Goal: Task Accomplishment & Management: Use online tool/utility

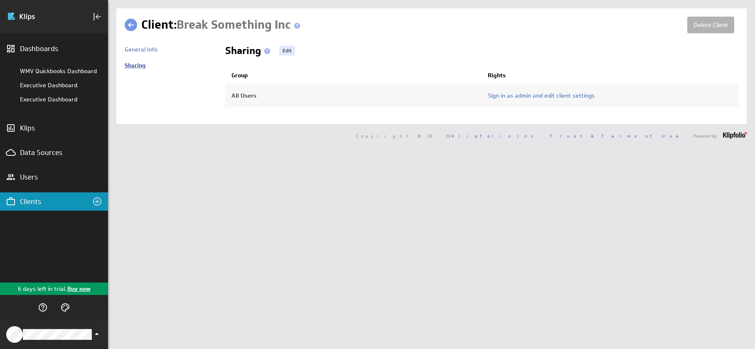
click at [138, 67] on link "Sharing" at bounding box center [135, 64] width 21 height 7
click at [47, 154] on div "Data Sources" at bounding box center [47, 152] width 55 height 9
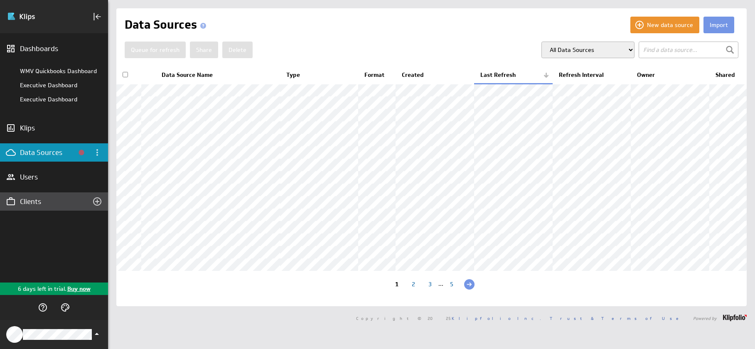
click at [53, 204] on div "Clients" at bounding box center [54, 201] width 68 height 9
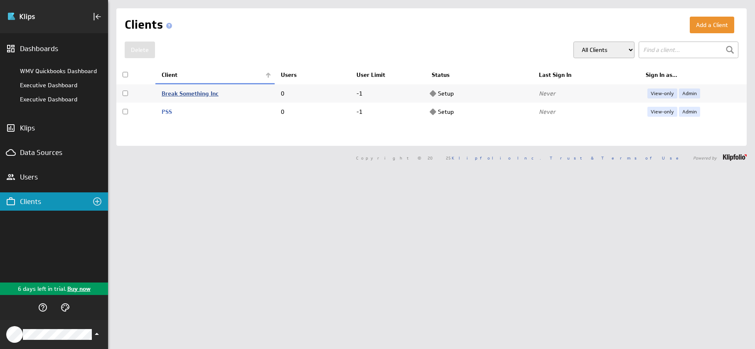
click at [194, 92] on link "Break Something Inc" at bounding box center [190, 93] width 57 height 7
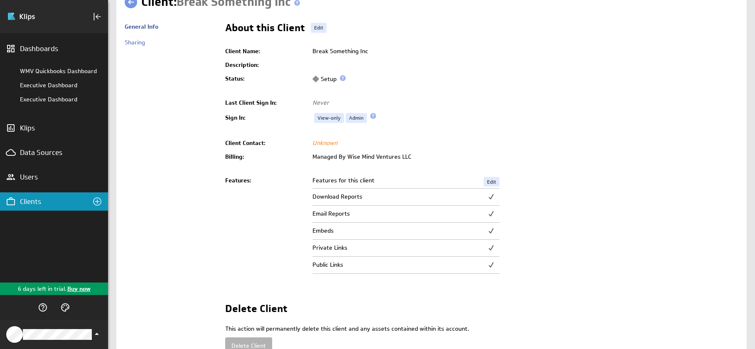
scroll to position [15, 0]
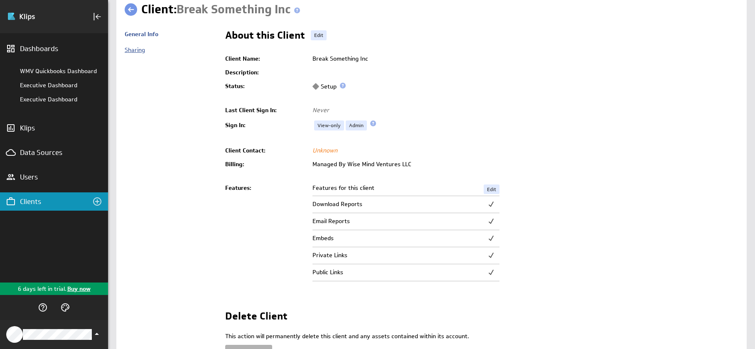
click at [135, 48] on link "Sharing" at bounding box center [135, 49] width 20 height 7
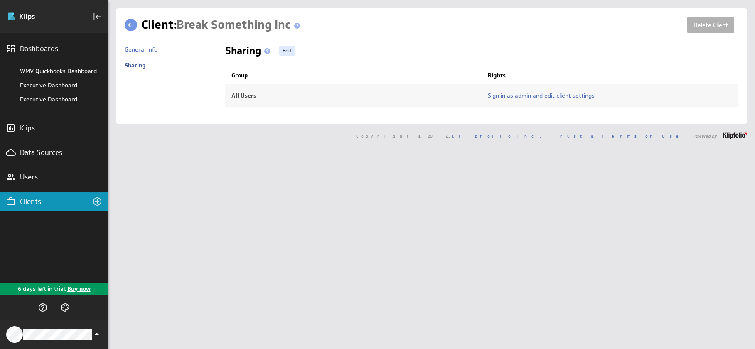
click at [136, 30] on link at bounding box center [131, 25] width 12 height 12
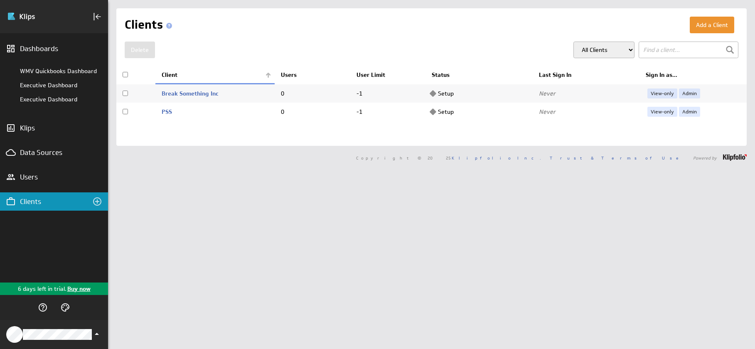
click at [125, 94] on input "checkbox" at bounding box center [125, 93] width 5 height 5
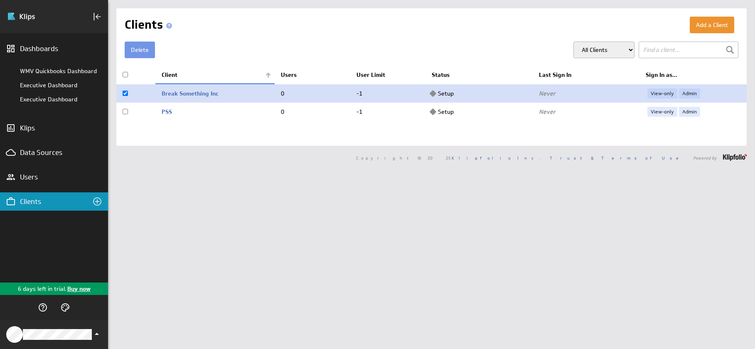
click at [125, 94] on input "checkbox" at bounding box center [125, 93] width 5 height 5
checkbox input "false"
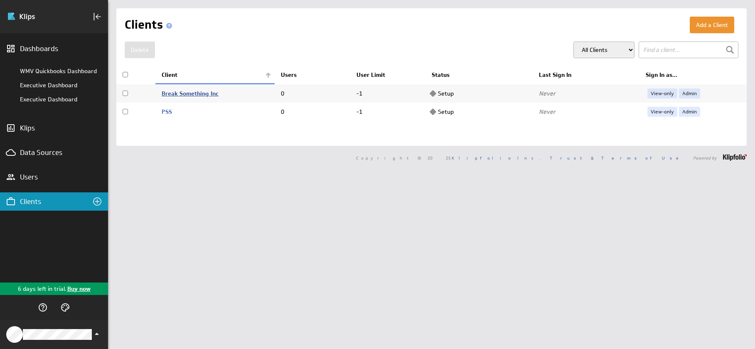
click at [173, 93] on link "Break Something Inc" at bounding box center [190, 93] width 57 height 7
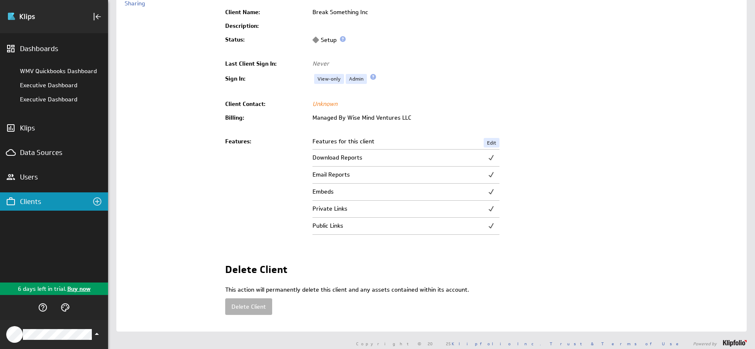
scroll to position [68, 0]
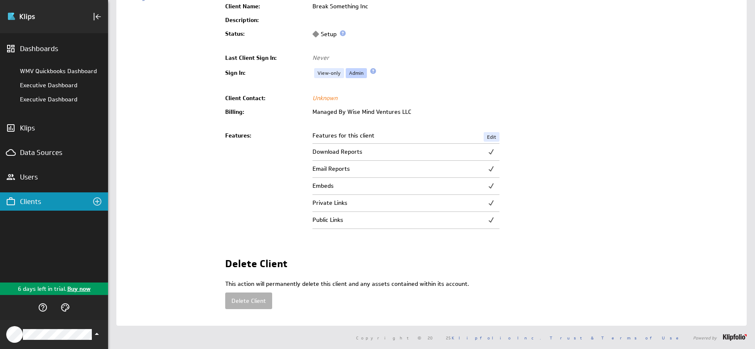
click at [354, 73] on link "Admin" at bounding box center [356, 73] width 21 height 10
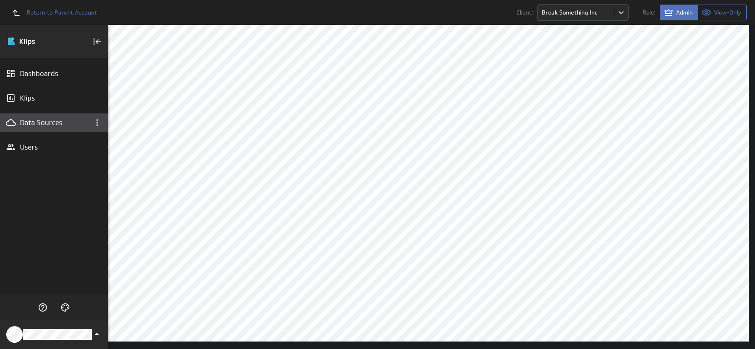
click at [70, 128] on div "Data Sources" at bounding box center [54, 122] width 108 height 18
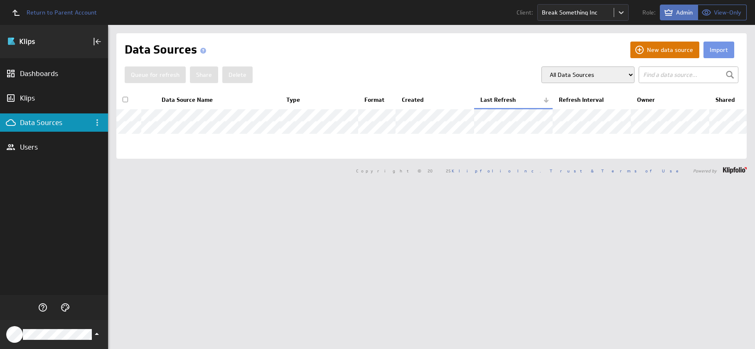
click at [675, 49] on button "New data source" at bounding box center [664, 50] width 69 height 17
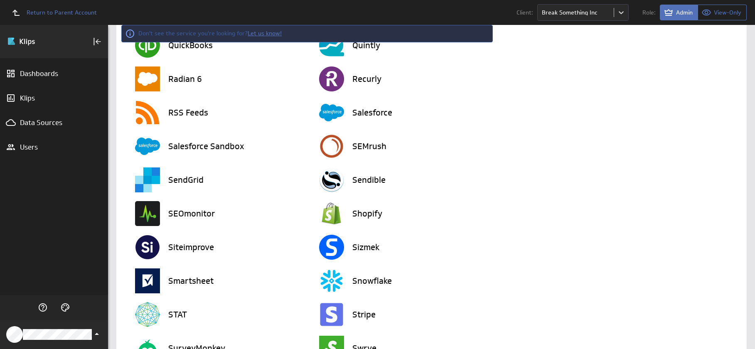
scroll to position [1533, 0]
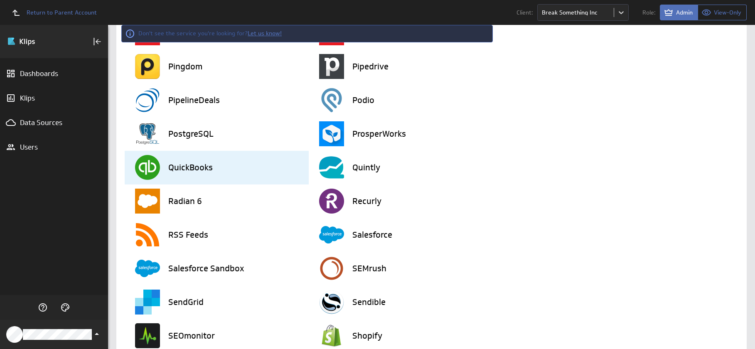
click at [179, 168] on h3 "QuickBooks" at bounding box center [190, 167] width 44 height 8
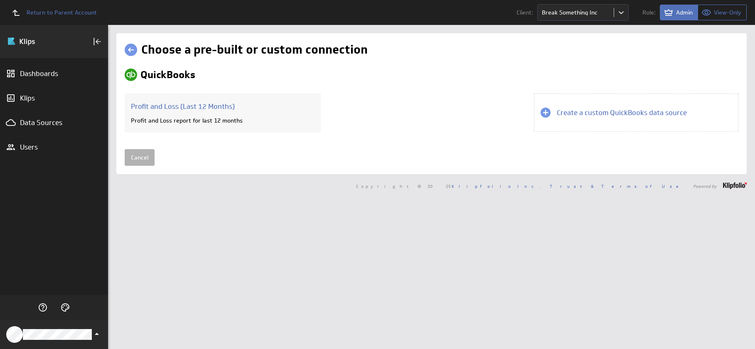
scroll to position [0, 0]
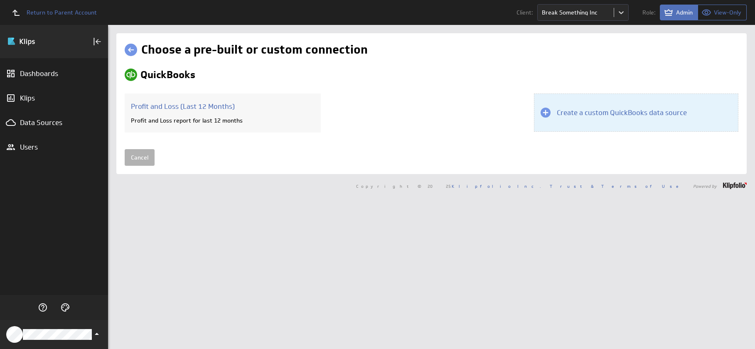
click at [636, 117] on h3 "Create a custom QuickBooks data source" at bounding box center [622, 112] width 130 height 9
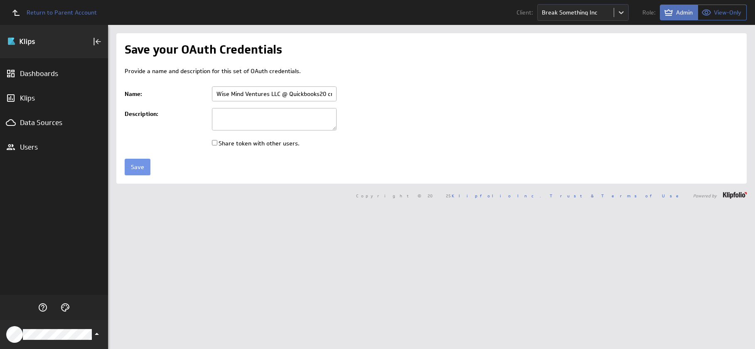
drag, startPoint x: 268, startPoint y: 92, endPoint x: 213, endPoint y: 90, distance: 55.7
click at [213, 90] on input "Wise Mind Ventures LLC @ Quickbooks20 created Oct 12, 2025 at 11:52 AM GMT" at bounding box center [274, 93] width 125 height 15
type input "Break Something Inc @ Quickbooks20 created Oct 12, 2025 at 11:52 AM GMT"
click at [215, 145] on input "Share token with other users." at bounding box center [214, 142] width 5 height 5
checkbox input "true"
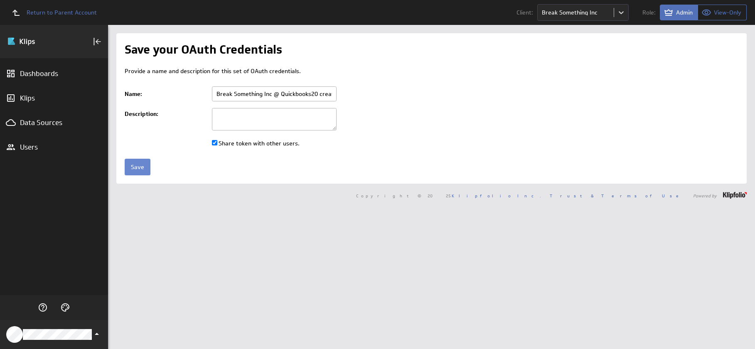
click at [140, 165] on input "Save" at bounding box center [138, 167] width 26 height 17
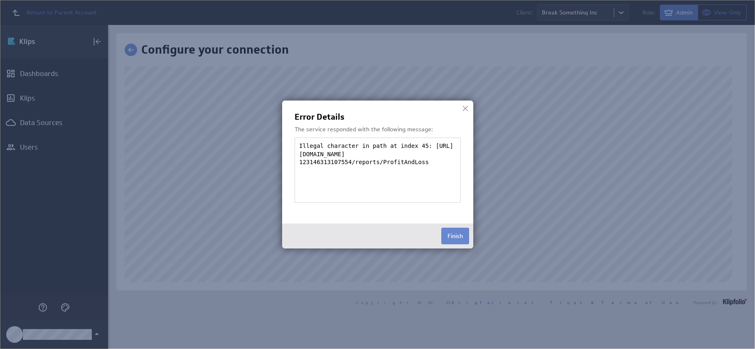
click at [448, 234] on button "Finish" at bounding box center [455, 236] width 28 height 17
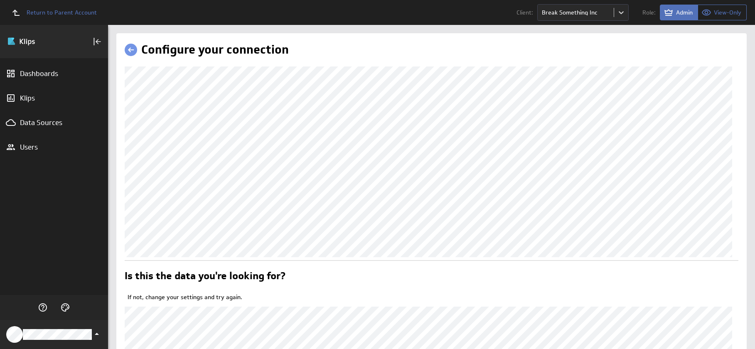
scroll to position [159, 0]
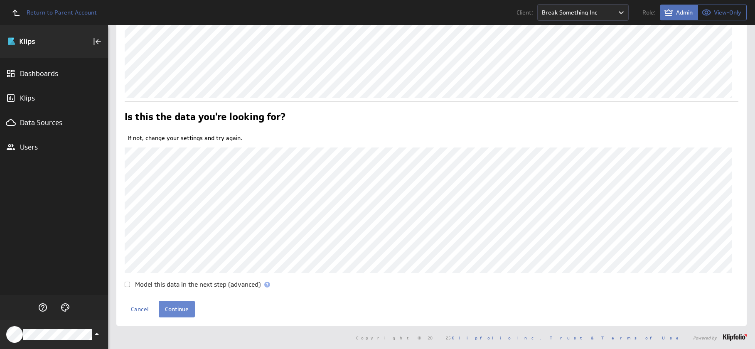
click at [179, 312] on input "Continue" at bounding box center [177, 309] width 36 height 17
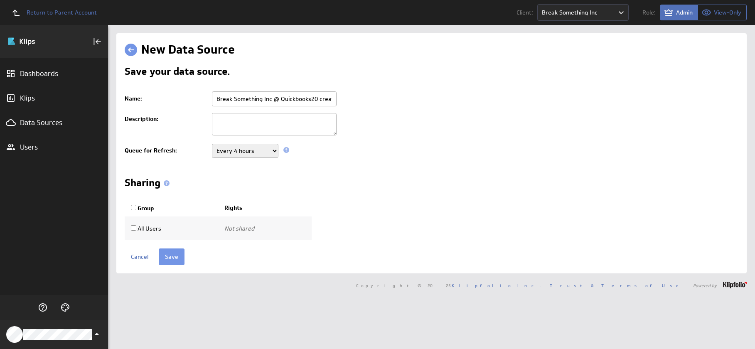
click at [135, 228] on input "All Users" at bounding box center [133, 227] width 5 height 5
checkbox input "true"
click at [253, 226] on select "Use only Use and edit Do not share" at bounding box center [251, 228] width 55 height 14
select select "d8a1d0504d4aab881c76b7961886a57a:use,edit"
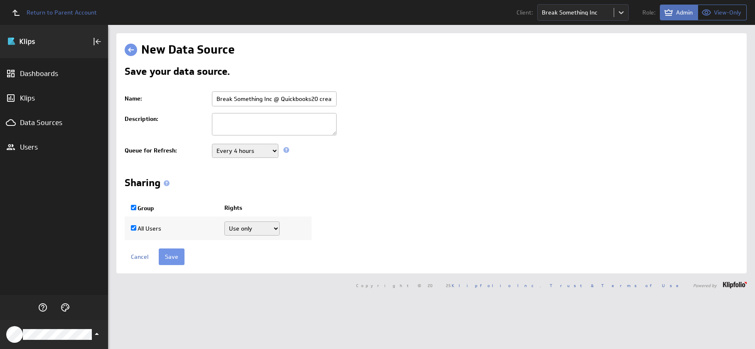
click at [224, 221] on select "Use only Use and edit Do not share" at bounding box center [251, 228] width 55 height 14
click at [171, 258] on input "Save" at bounding box center [172, 256] width 26 height 17
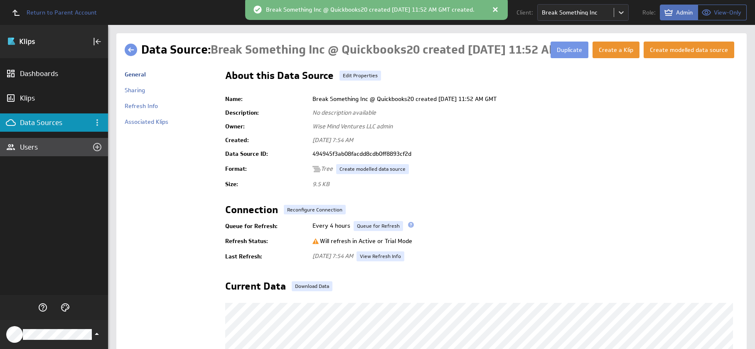
click at [45, 150] on div "Users" at bounding box center [54, 147] width 68 height 9
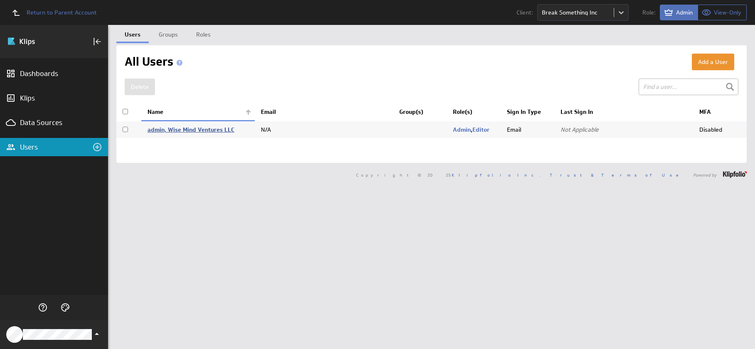
click at [207, 130] on link "admin, Wise Mind Ventures LLC" at bounding box center [190, 129] width 87 height 7
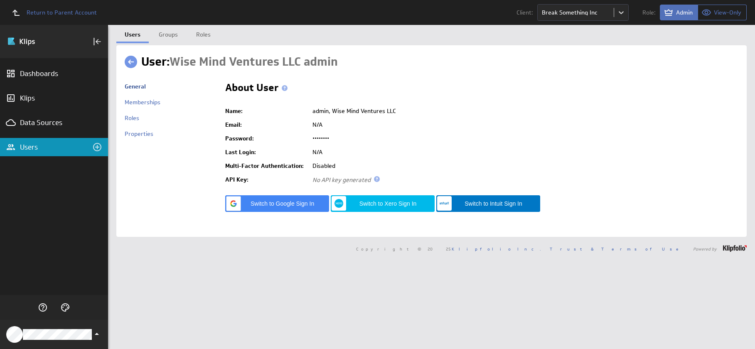
drag, startPoint x: 420, startPoint y: 140, endPoint x: 428, endPoint y: 145, distance: 9.0
click at [420, 140] on td "••••••••" at bounding box center [523, 139] width 430 height 14
